Goal: Information Seeking & Learning: Learn about a topic

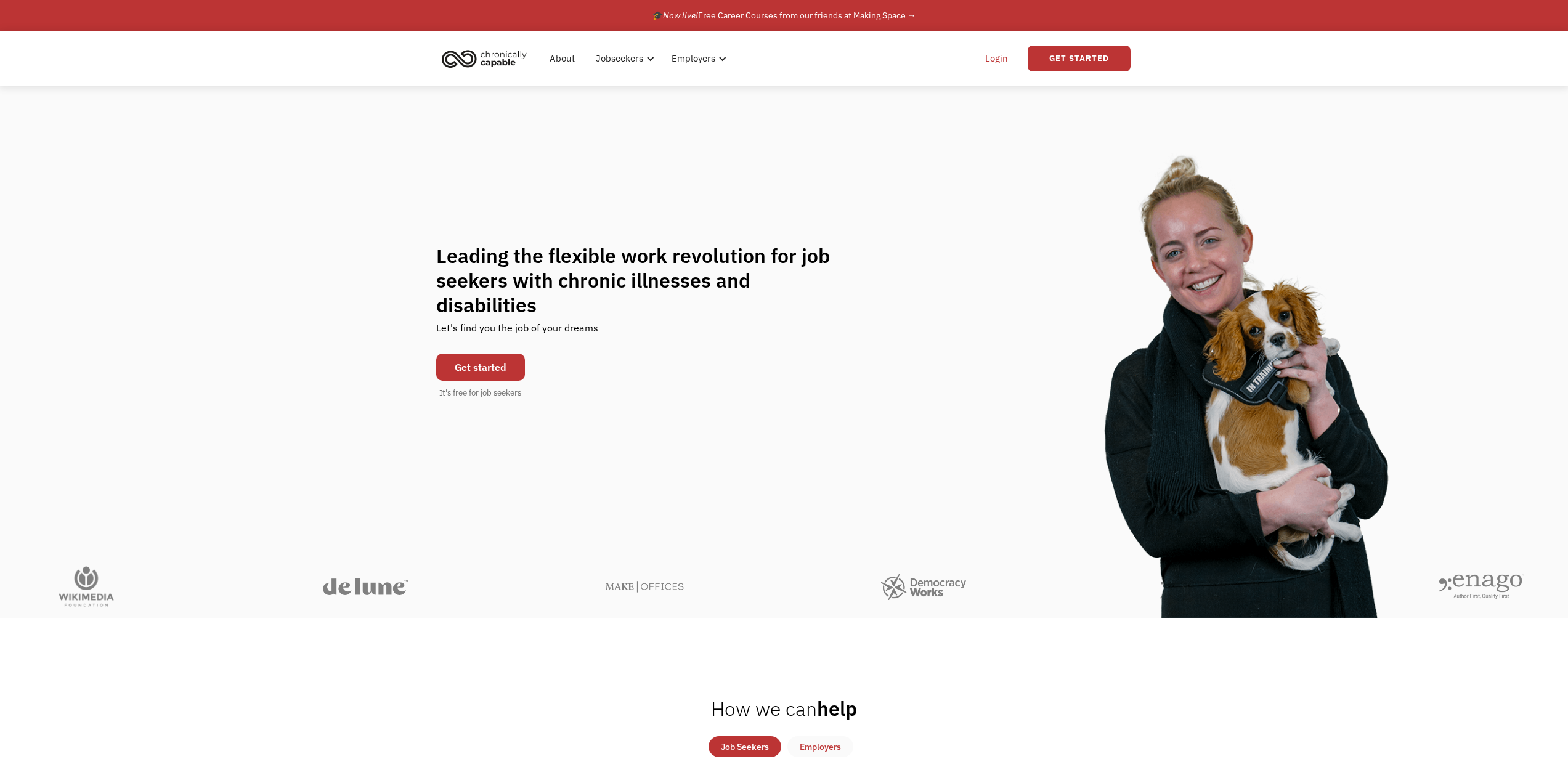
click at [987, 61] on link "Login" at bounding box center [997, 58] width 38 height 39
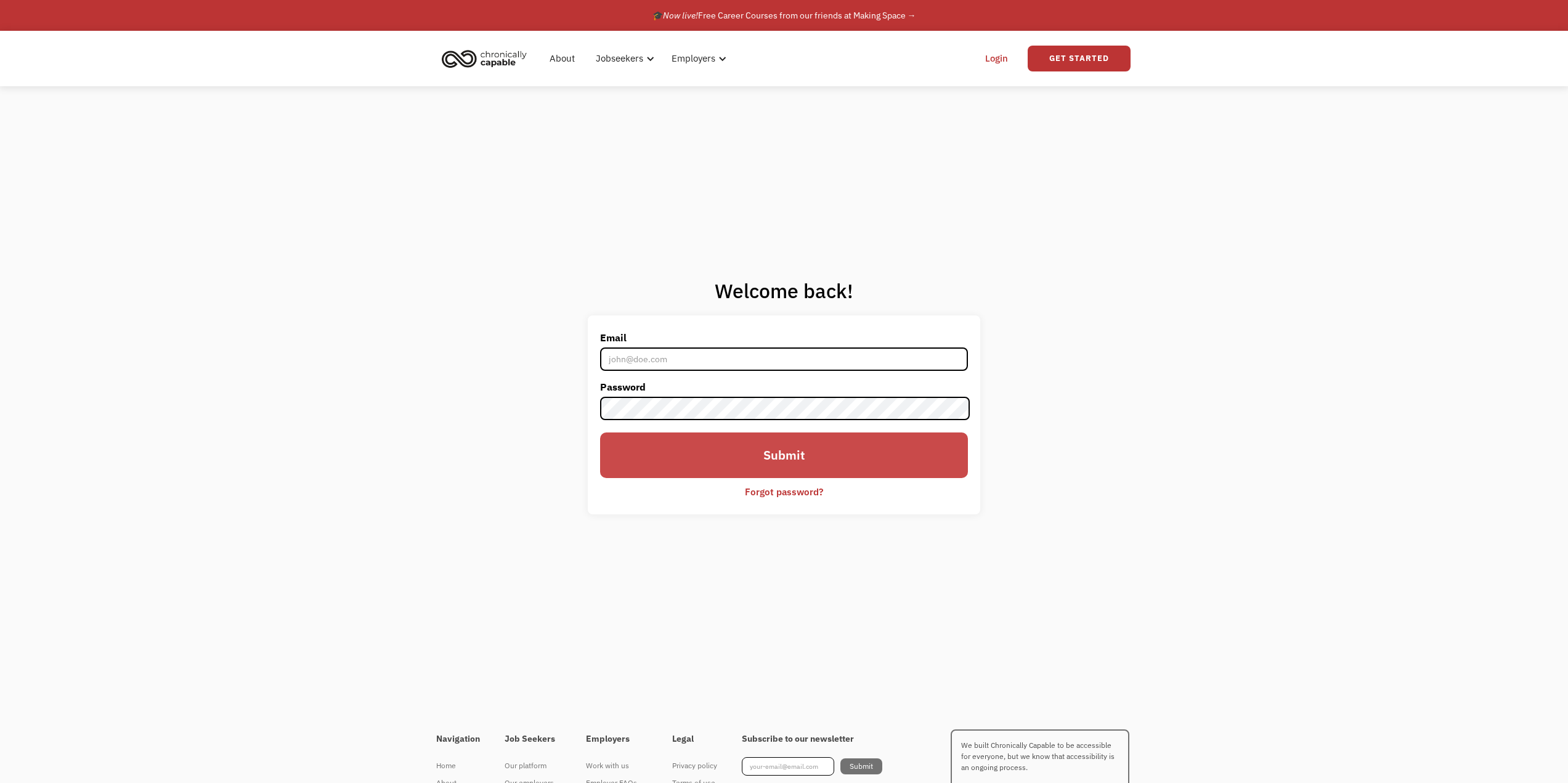
type input "kostears@gmail.com"
click at [825, 465] on input "Submit" at bounding box center [784, 456] width 367 height 47
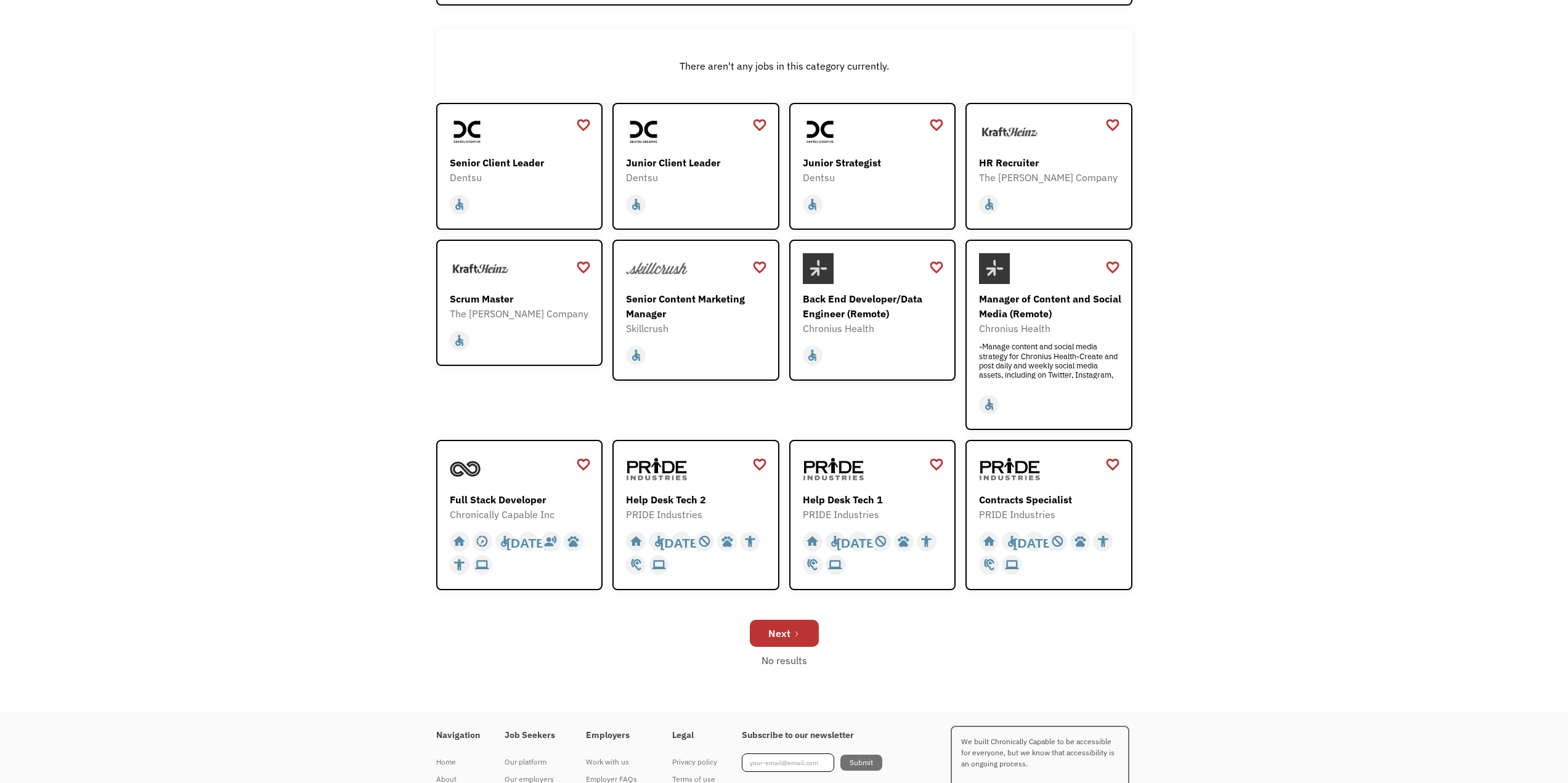
scroll to position [268, 0]
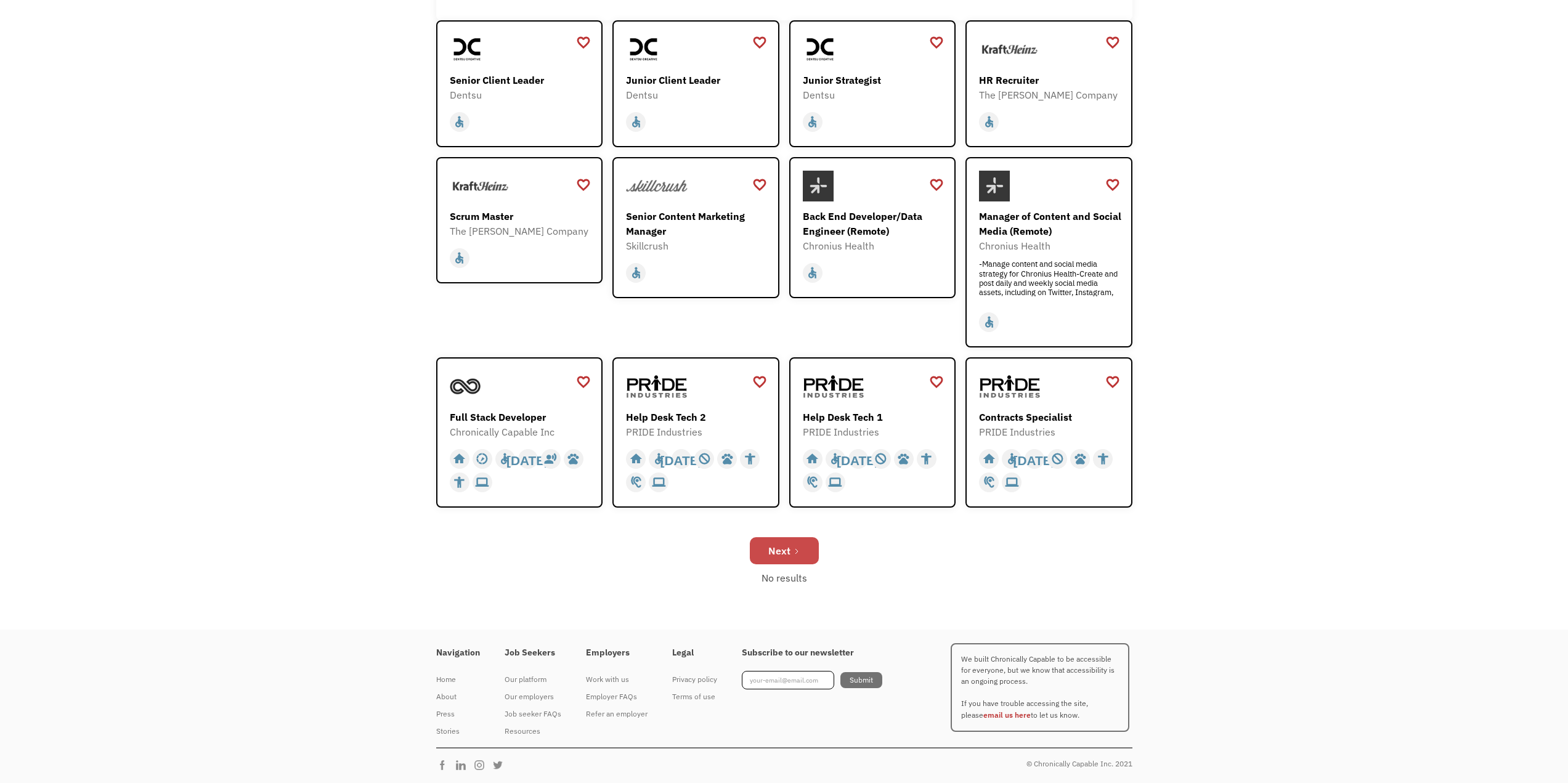
click at [776, 559] on link "Next" at bounding box center [784, 550] width 69 height 27
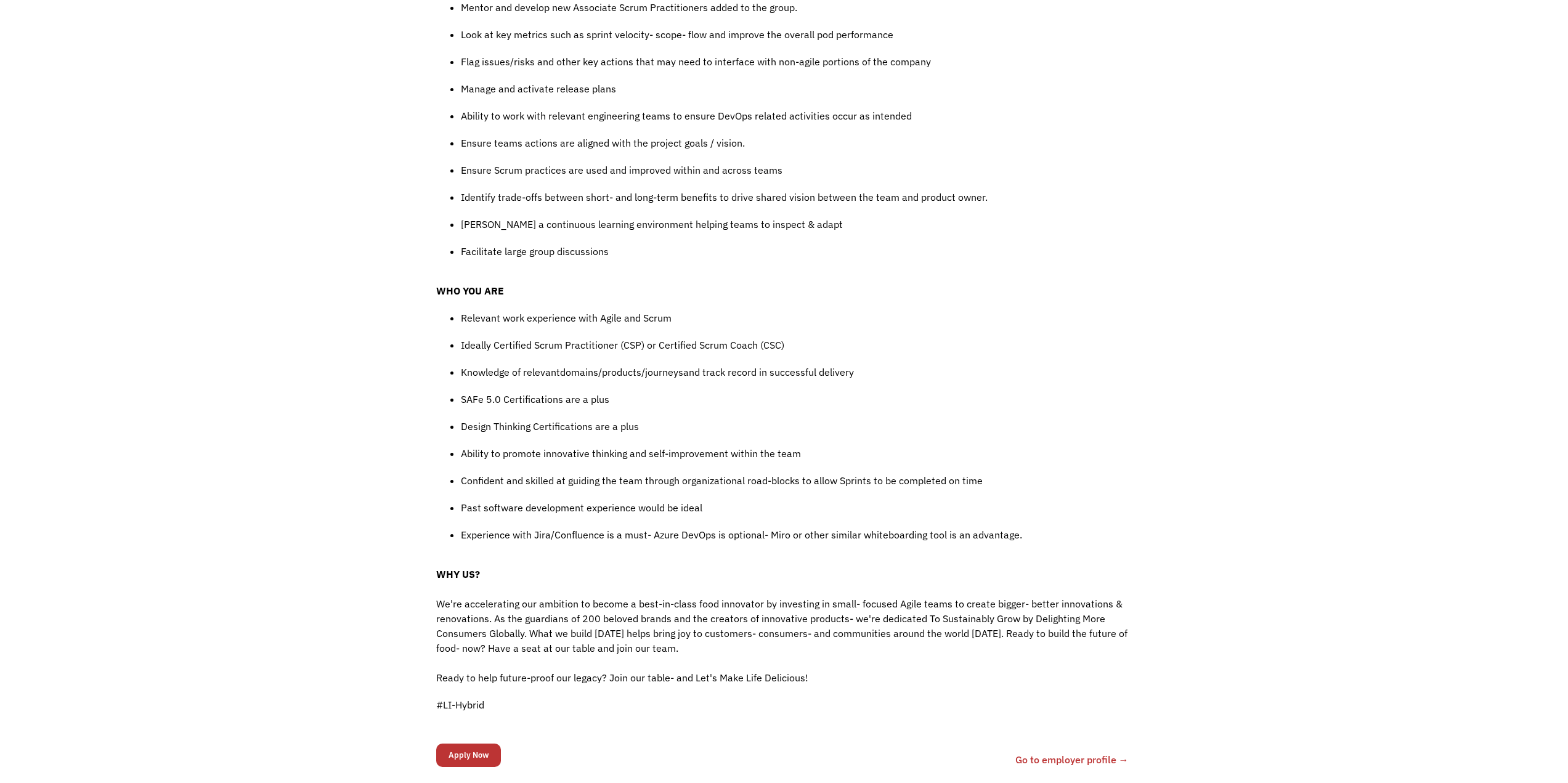
scroll to position [924, 0]
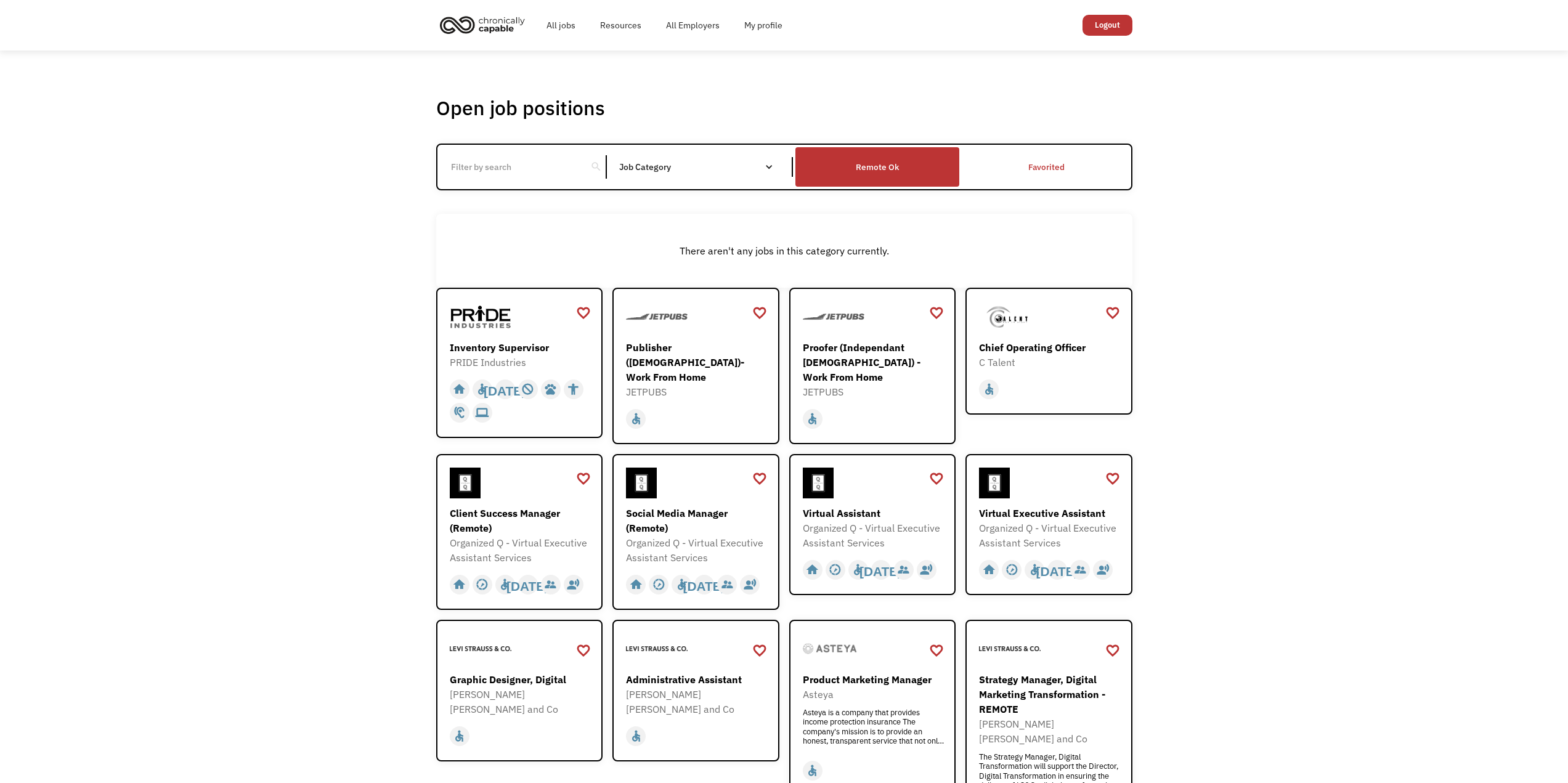
click at [862, 167] on div "Remote Ok" at bounding box center [877, 167] width 43 height 15
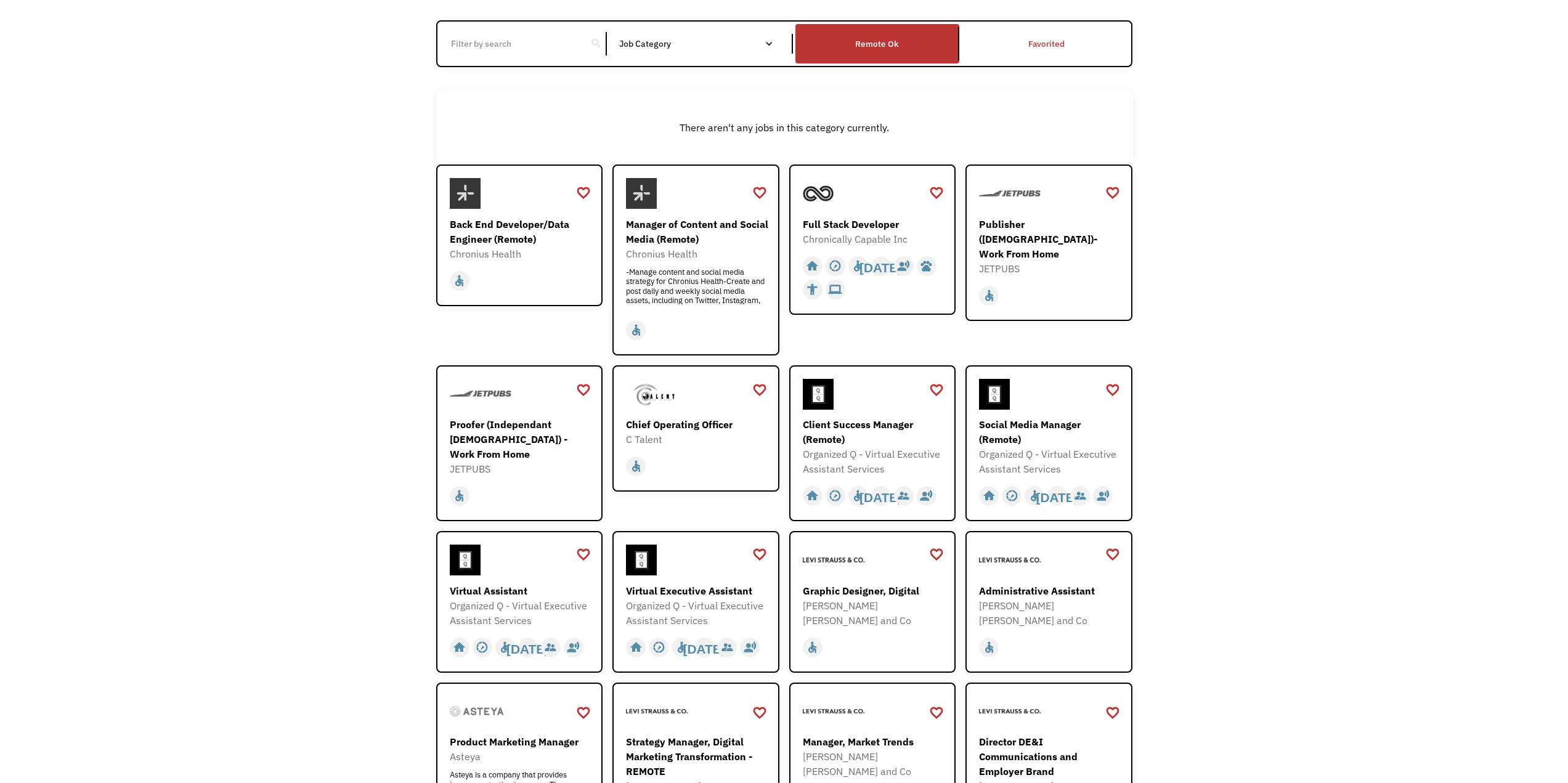
scroll to position [616, 0]
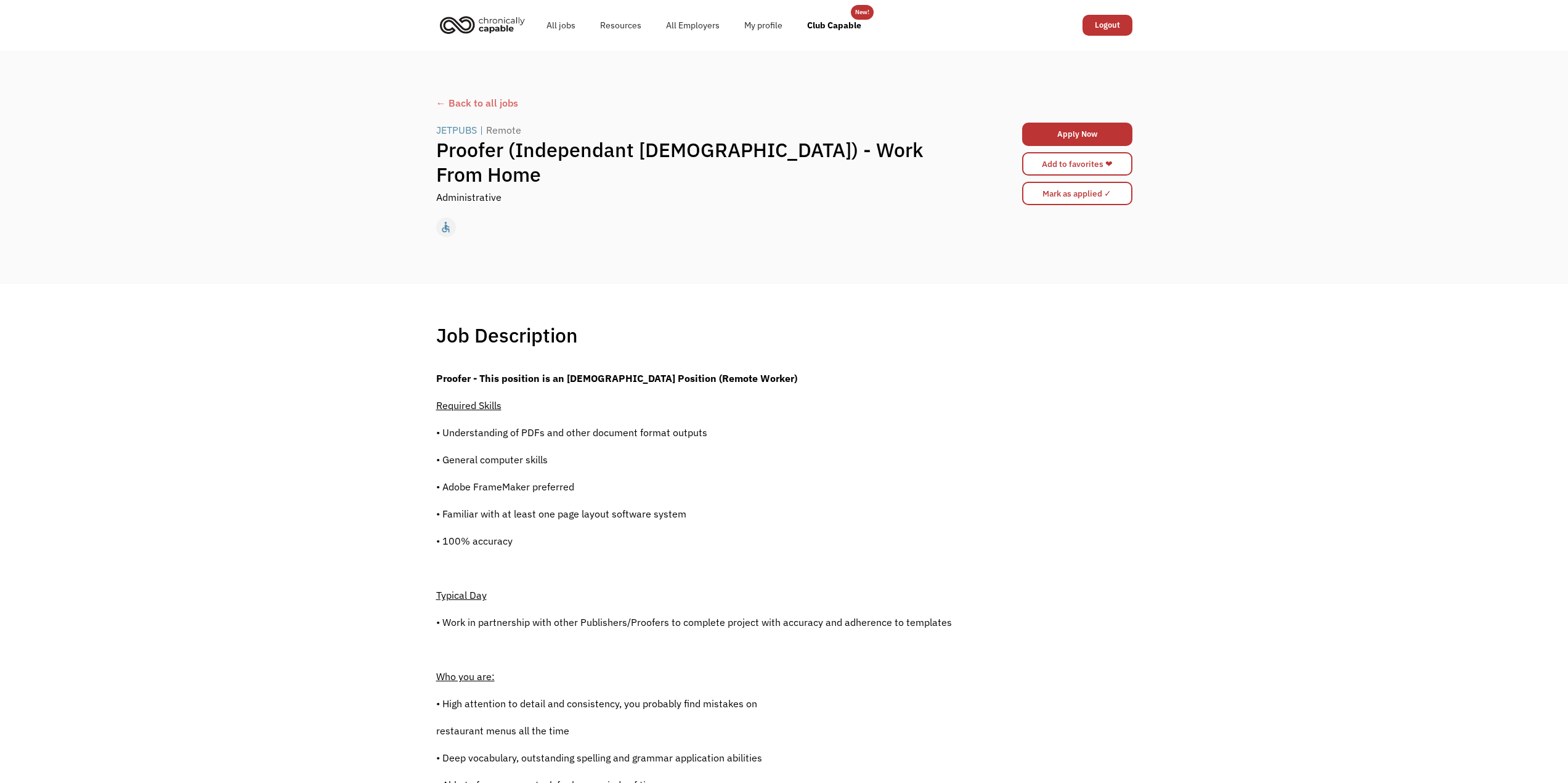
click at [447, 138] on div "JETPUBS" at bounding box center [457, 130] width 41 height 15
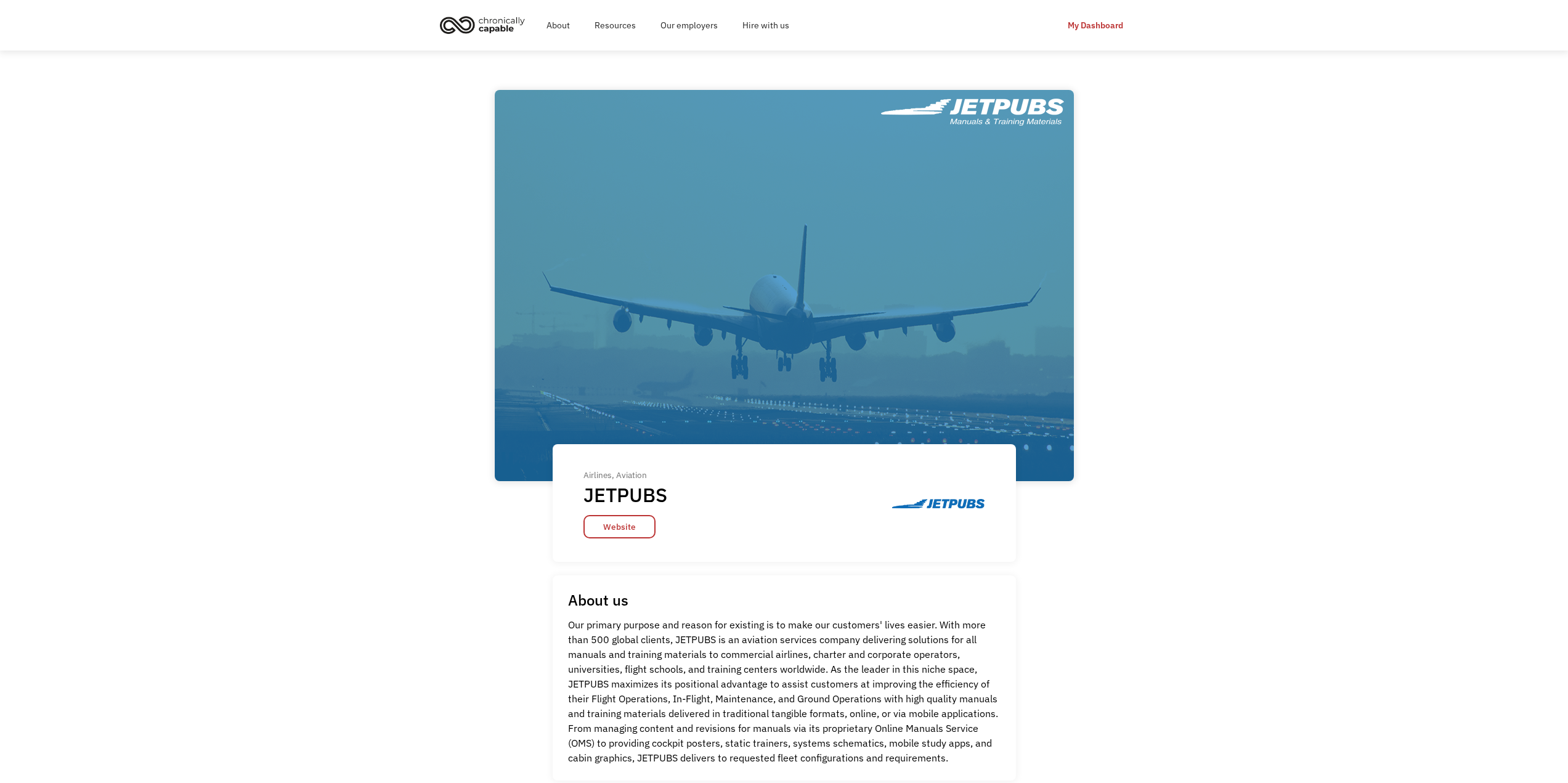
scroll to position [247, 0]
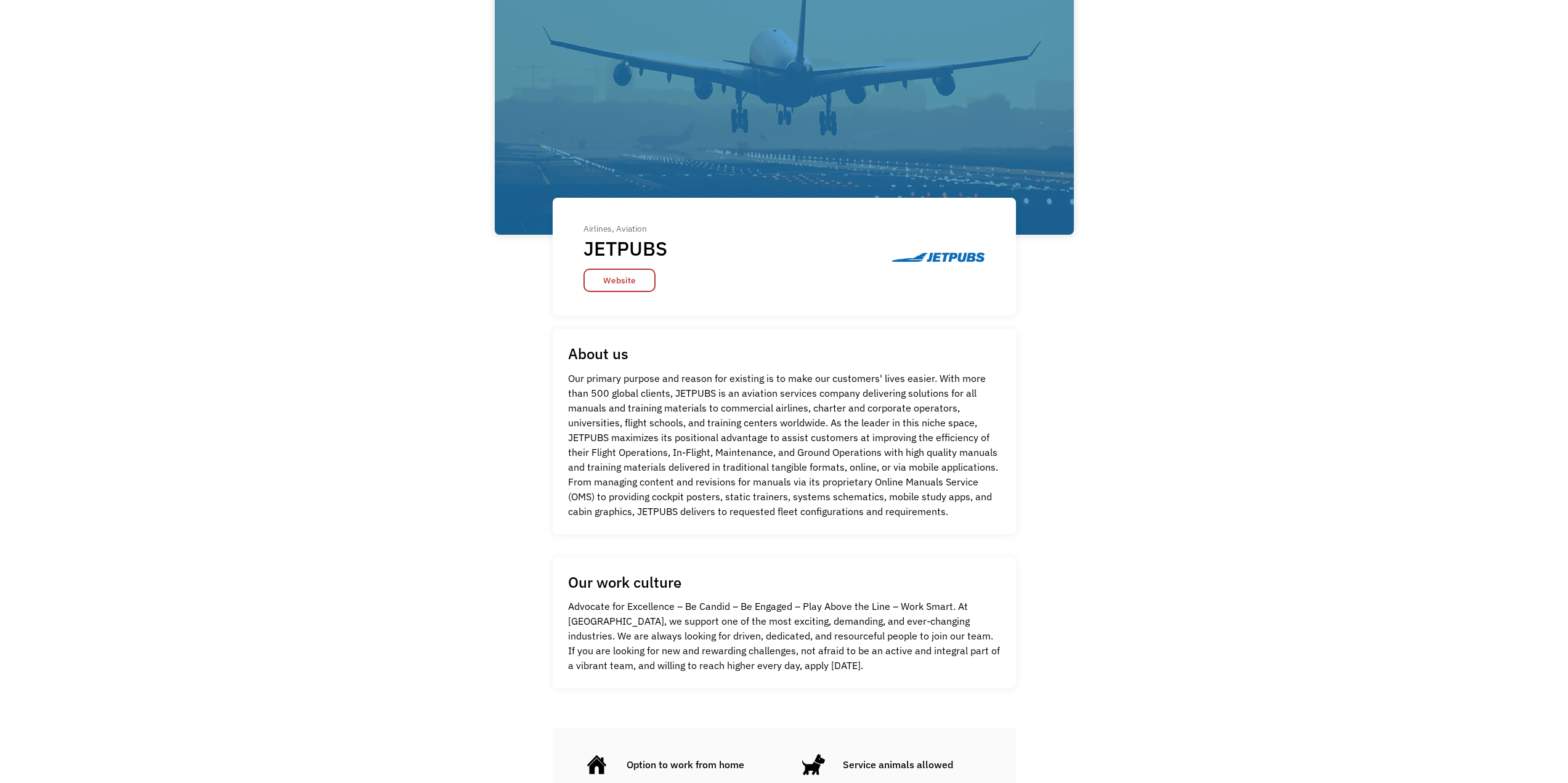
click at [613, 250] on h1 "JETPUBS" at bounding box center [625, 248] width 84 height 25
